Goal: Check status

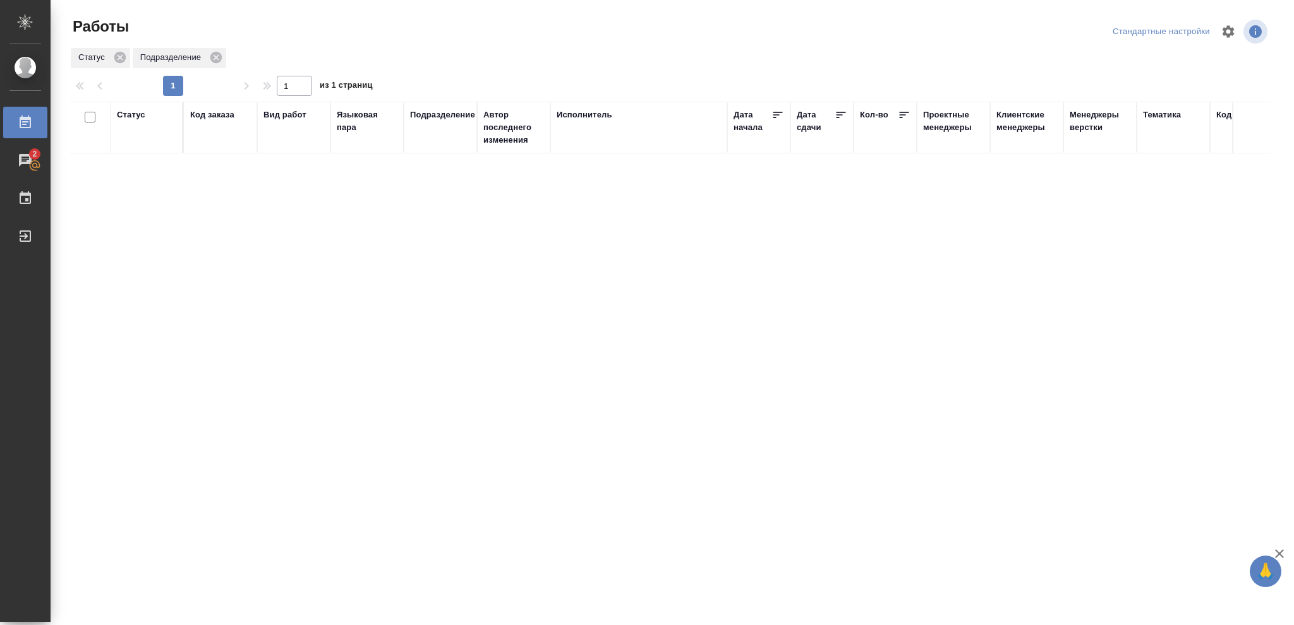
click at [129, 116] on div "Статус" at bounding box center [131, 115] width 28 height 13
click at [139, 150] on icon at bounding box center [140, 147] width 9 height 9
click at [433, 143] on icon at bounding box center [435, 144] width 4 height 4
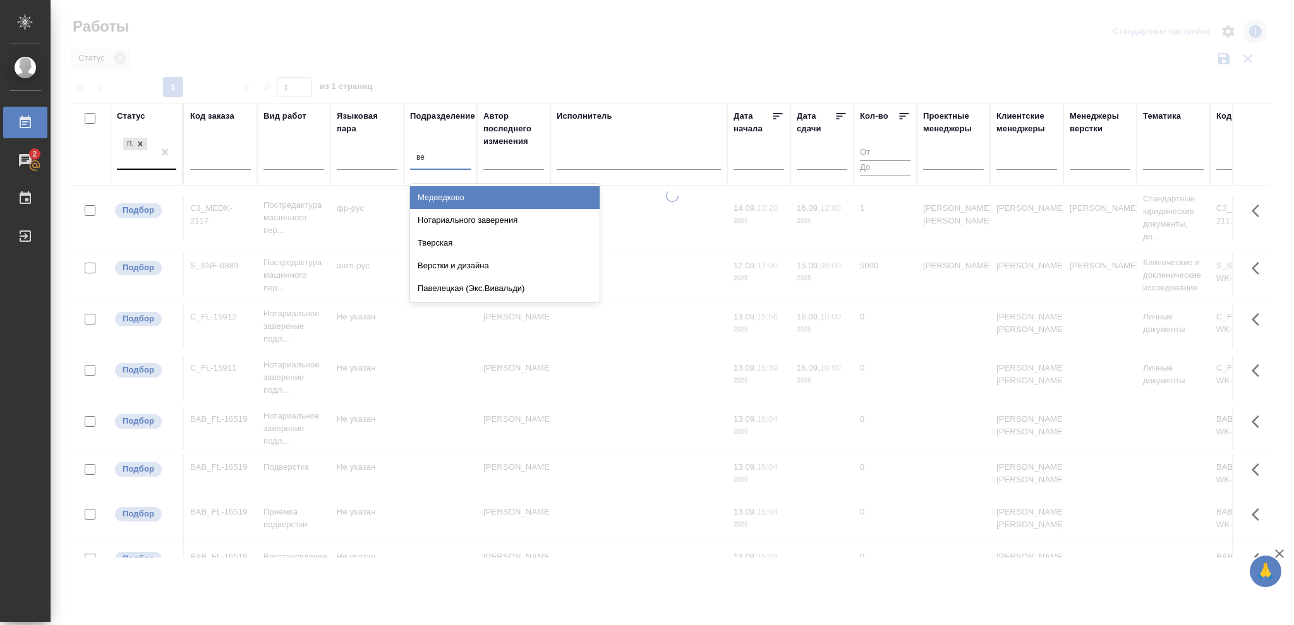
type input "вер"
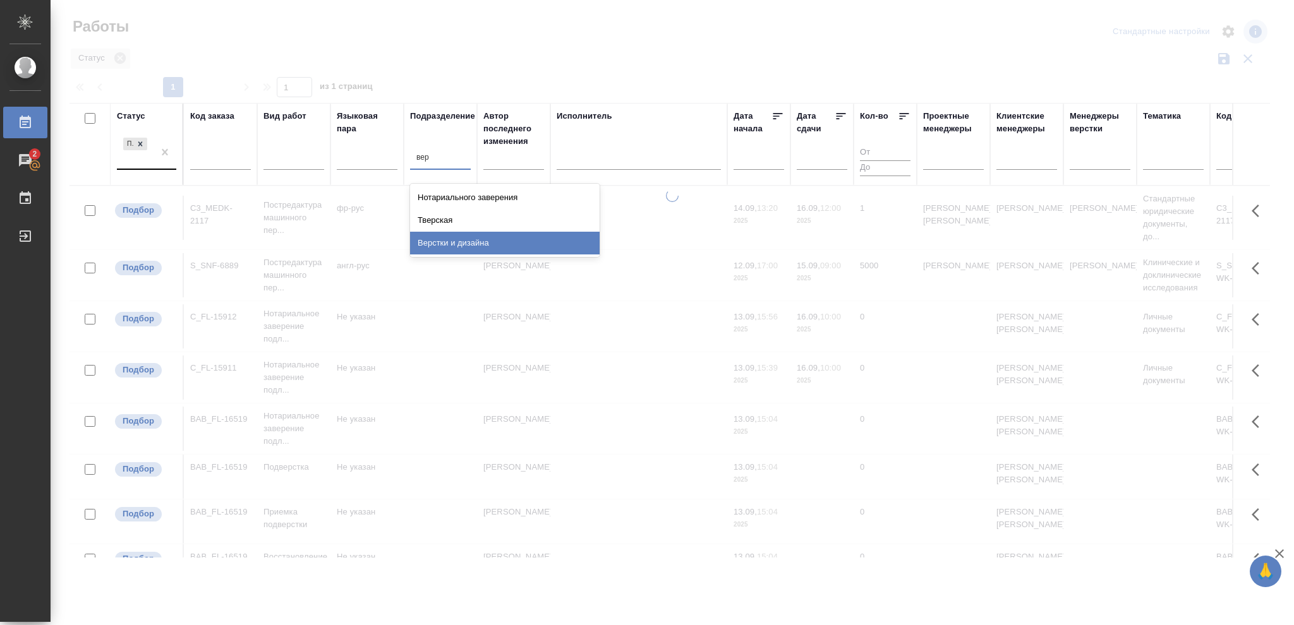
click at [420, 243] on div "Верстки и дизайна" at bounding box center [505, 243] width 190 height 23
